Goal: Task Accomplishment & Management: Use online tool/utility

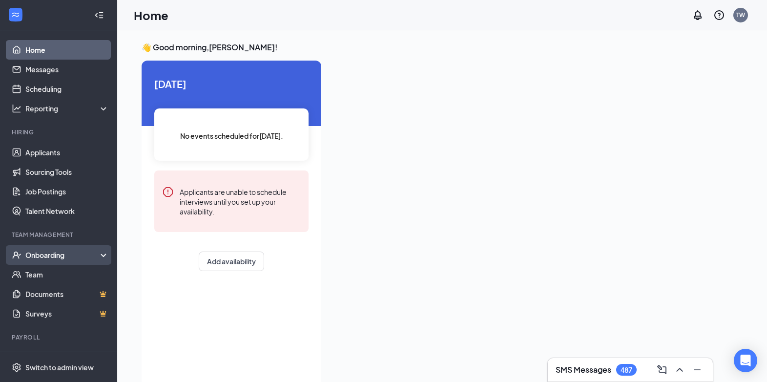
click at [72, 254] on div "Onboarding" at bounding box center [62, 255] width 75 height 10
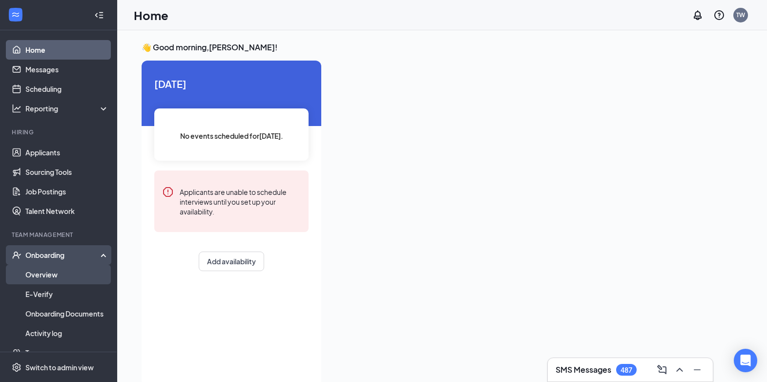
click at [51, 277] on link "Overview" at bounding box center [66, 275] width 83 height 20
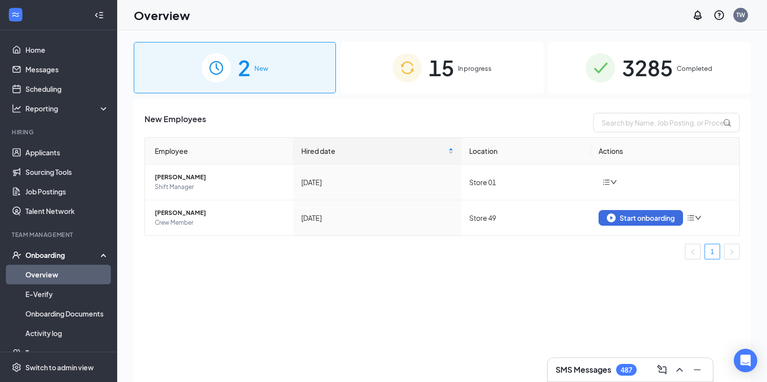
drag, startPoint x: 658, startPoint y: 74, endPoint x: 659, endPoint y: 81, distance: 6.9
click at [658, 74] on span "3285" at bounding box center [647, 68] width 51 height 34
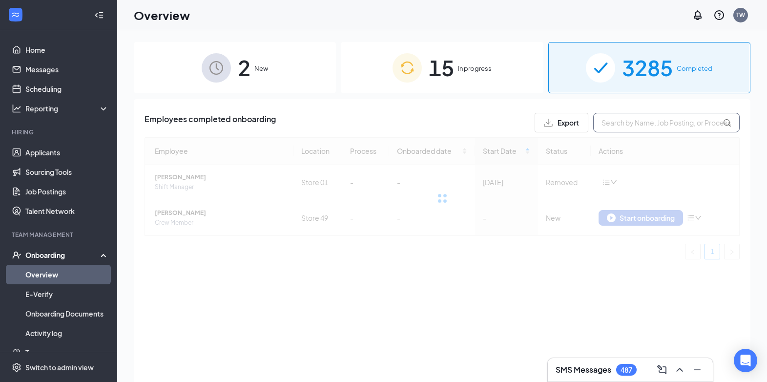
click at [641, 123] on input "text" at bounding box center [666, 123] width 146 height 20
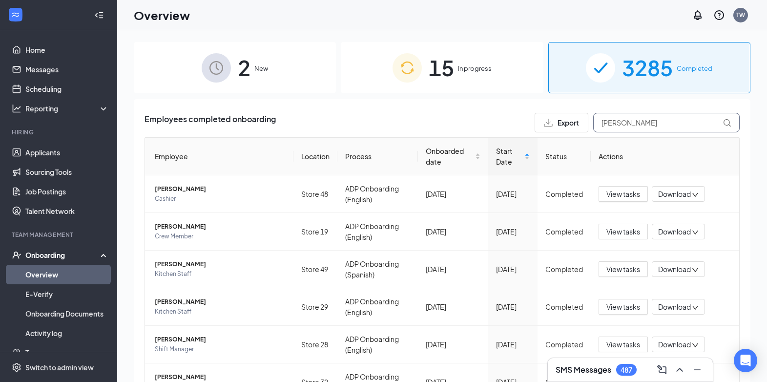
type input "hernandez"
click at [569, 126] on span "Export" at bounding box center [567, 122] width 21 height 7
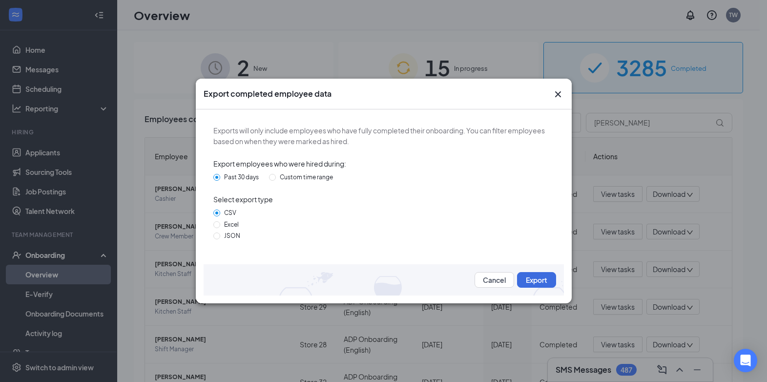
click at [562, 94] on icon "Cross" at bounding box center [558, 94] width 12 height 12
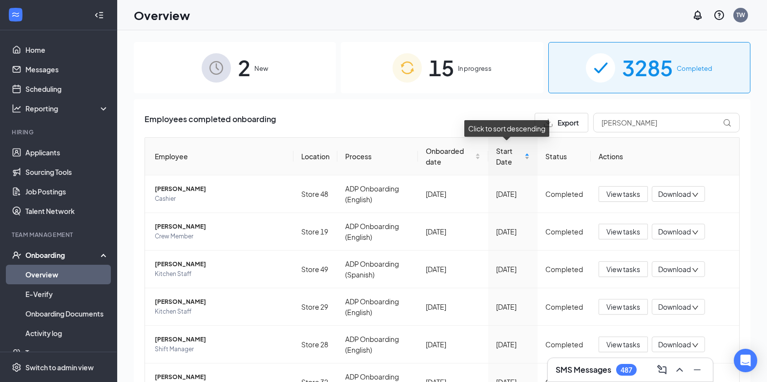
click at [517, 156] on div "Start Date" at bounding box center [513, 155] width 34 height 21
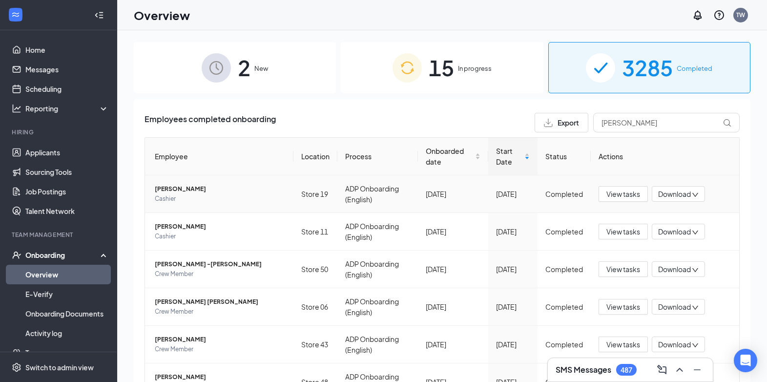
click at [659, 194] on span "Download" at bounding box center [674, 194] width 33 height 10
click at [669, 219] on div "Download summary" at bounding box center [704, 218] width 105 height 12
click at [675, 200] on div "Download" at bounding box center [678, 194] width 53 height 16
click at [677, 238] on div "Download files" at bounding box center [704, 240] width 105 height 12
